Goal: Information Seeking & Learning: Understand process/instructions

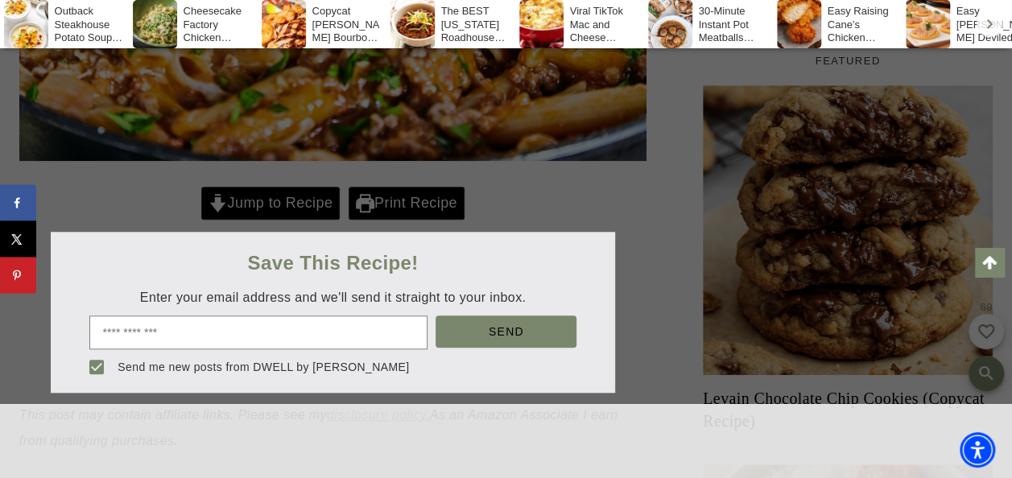
click at [306, 254] on div at bounding box center [506, 239] width 1012 height 478
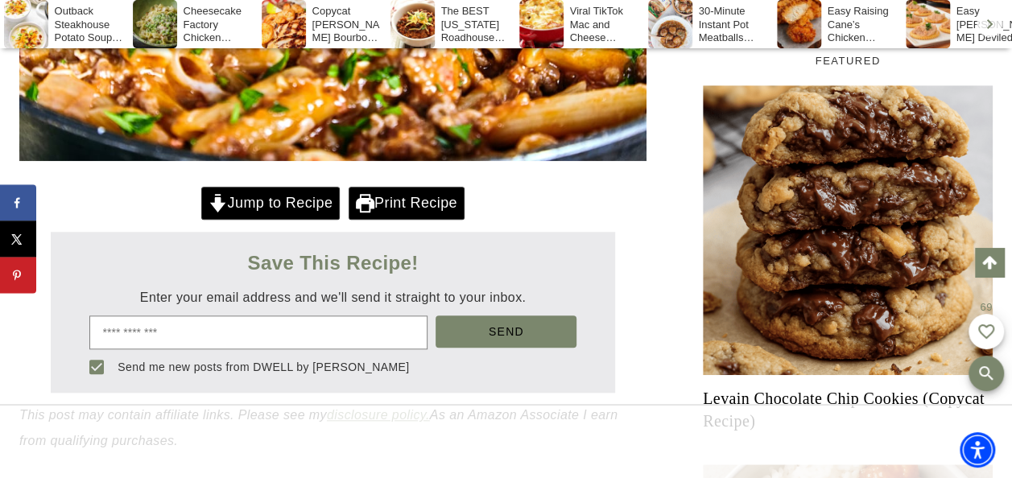
click at [306, 220] on link "Jump to Recipe" at bounding box center [270, 203] width 138 height 33
